Goal: Navigation & Orientation: Find specific page/section

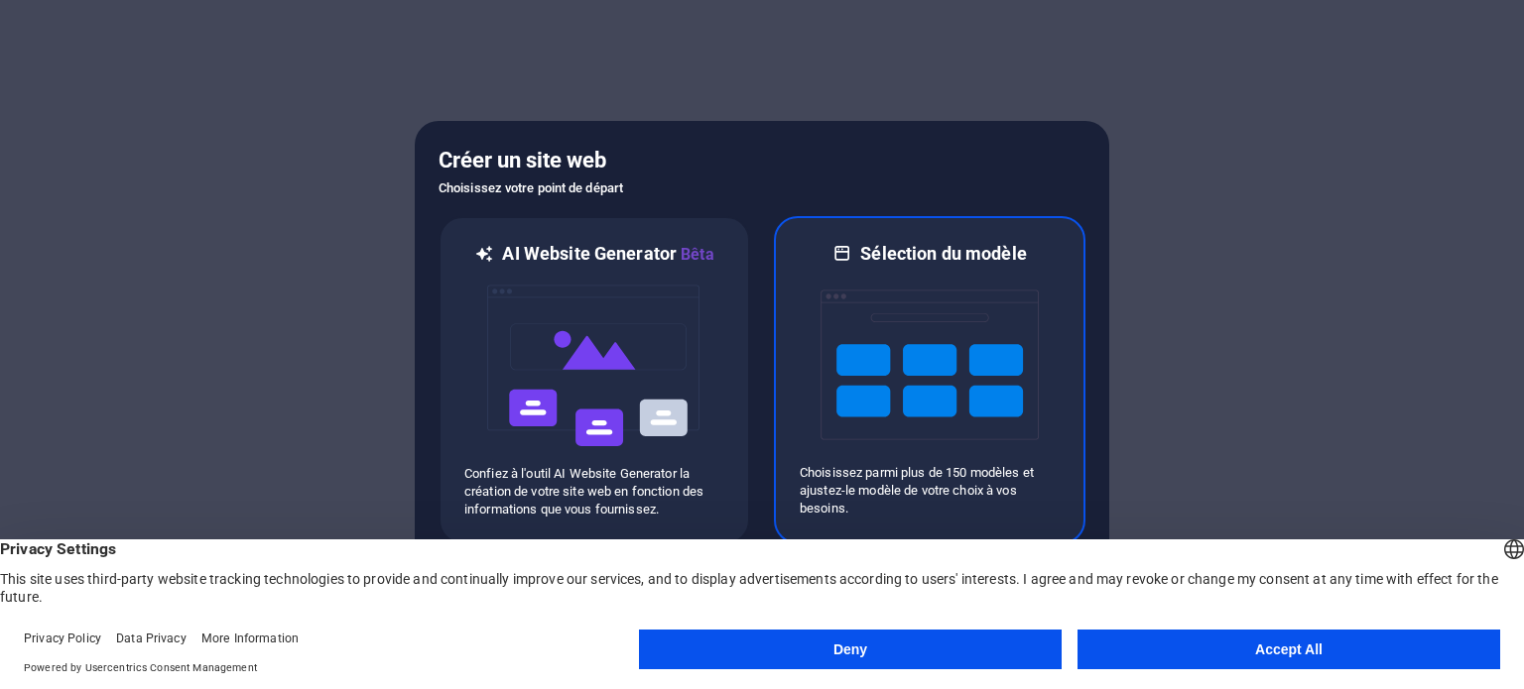
click at [942, 384] on img at bounding box center [929, 365] width 218 height 198
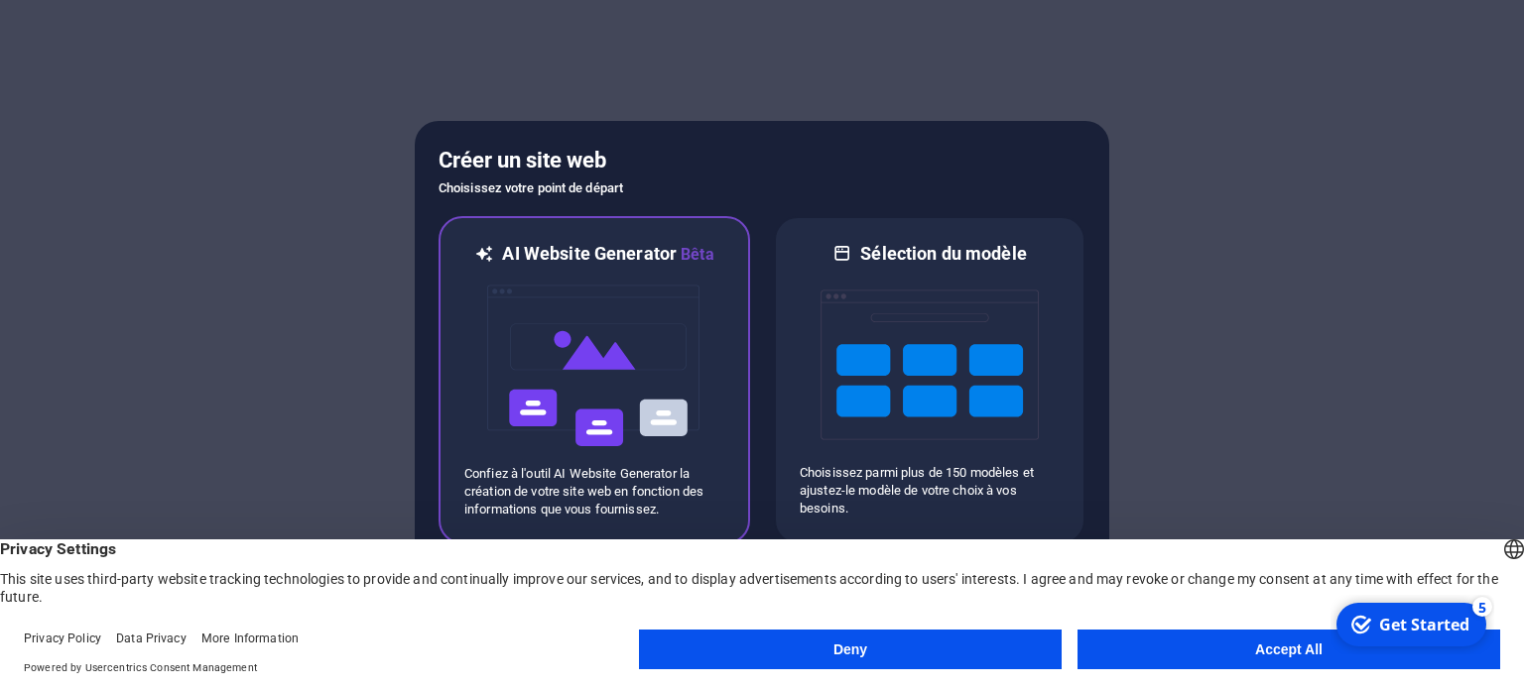
click at [601, 349] on img at bounding box center [594, 366] width 218 height 198
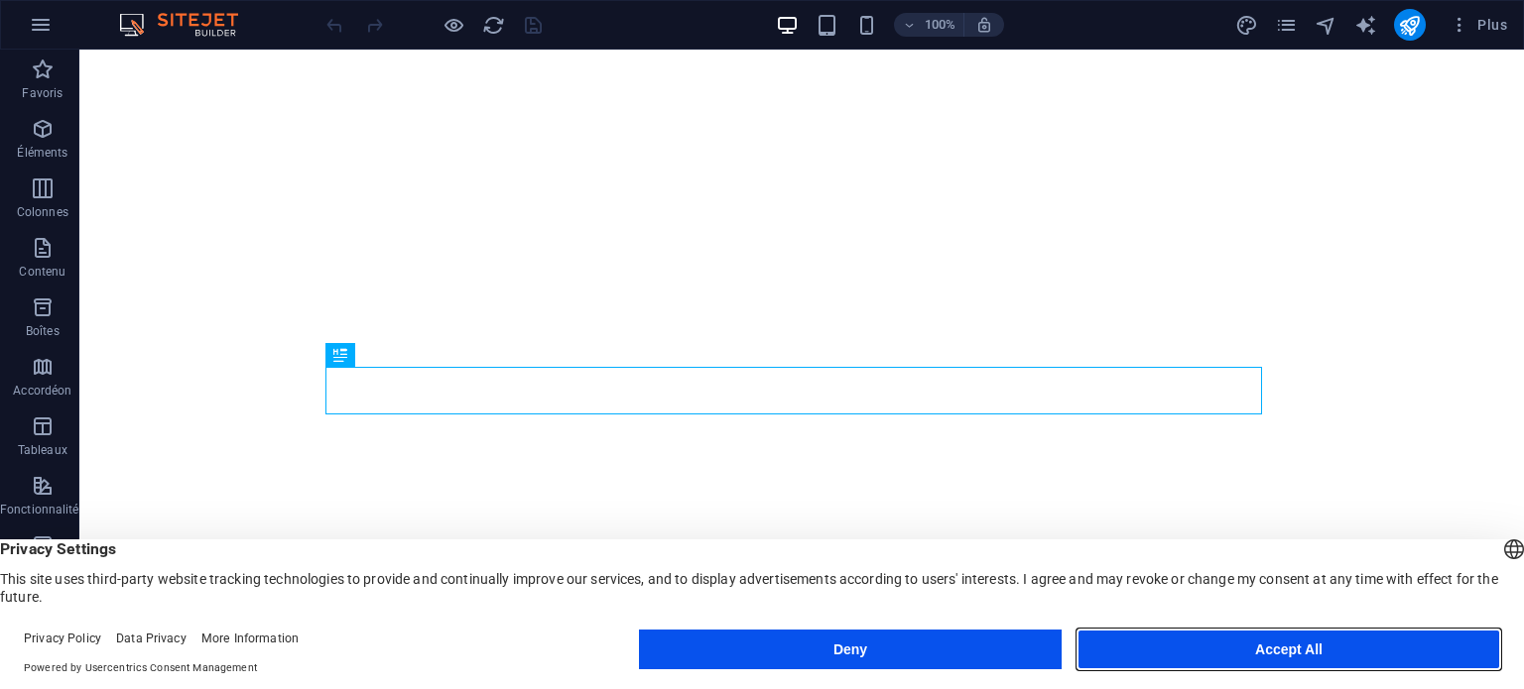
click at [1273, 670] on button "Accept All" at bounding box center [1288, 650] width 423 height 40
